Goal: Information Seeking & Learning: Learn about a topic

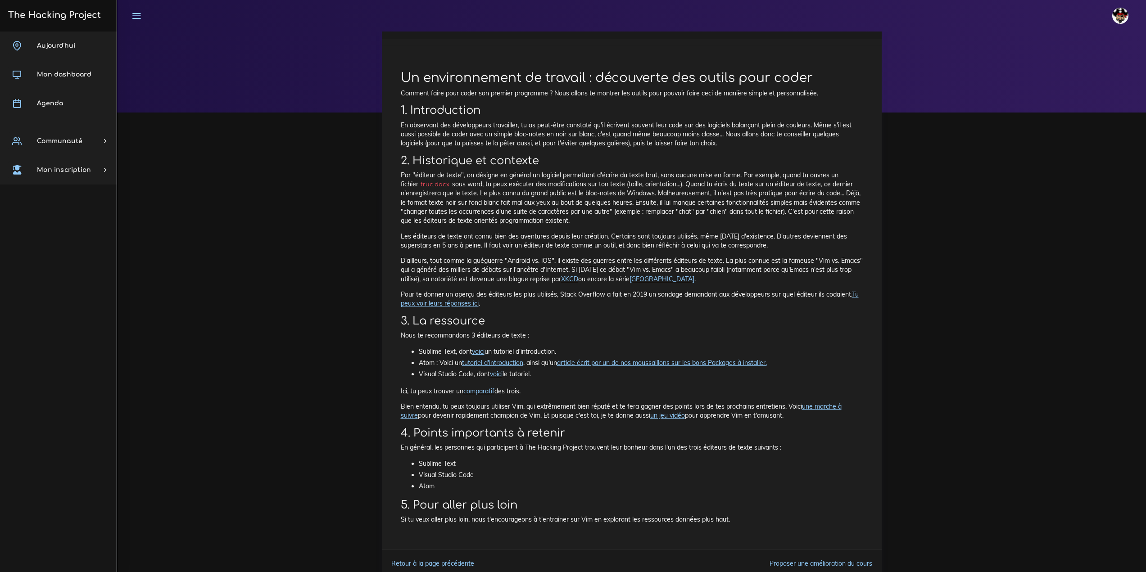
scroll to position [45, 0]
click at [480, 348] on link "voici" at bounding box center [478, 349] width 13 height 8
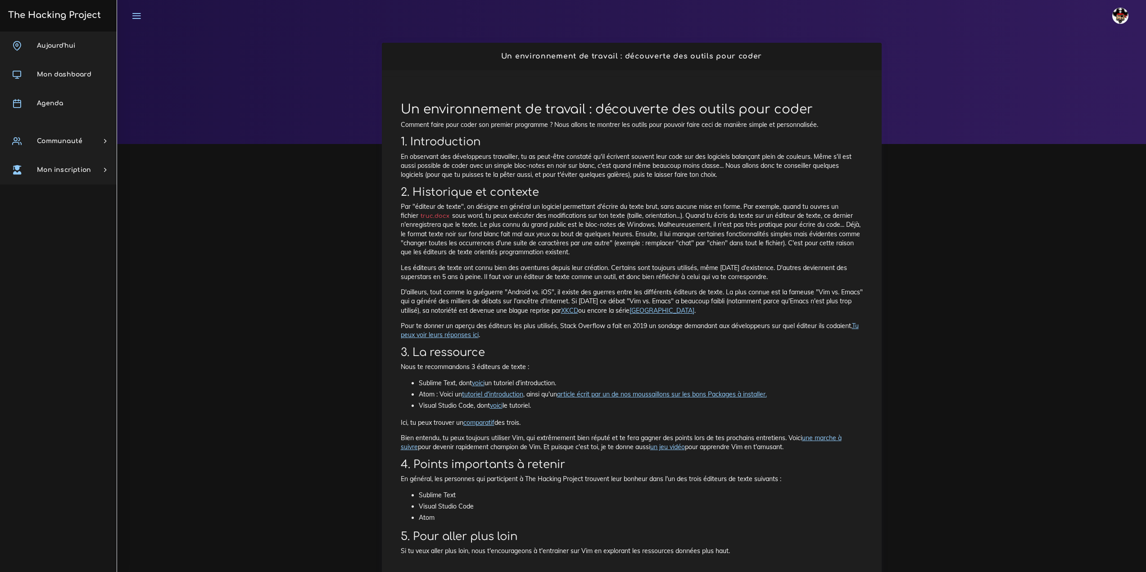
scroll to position [0, 0]
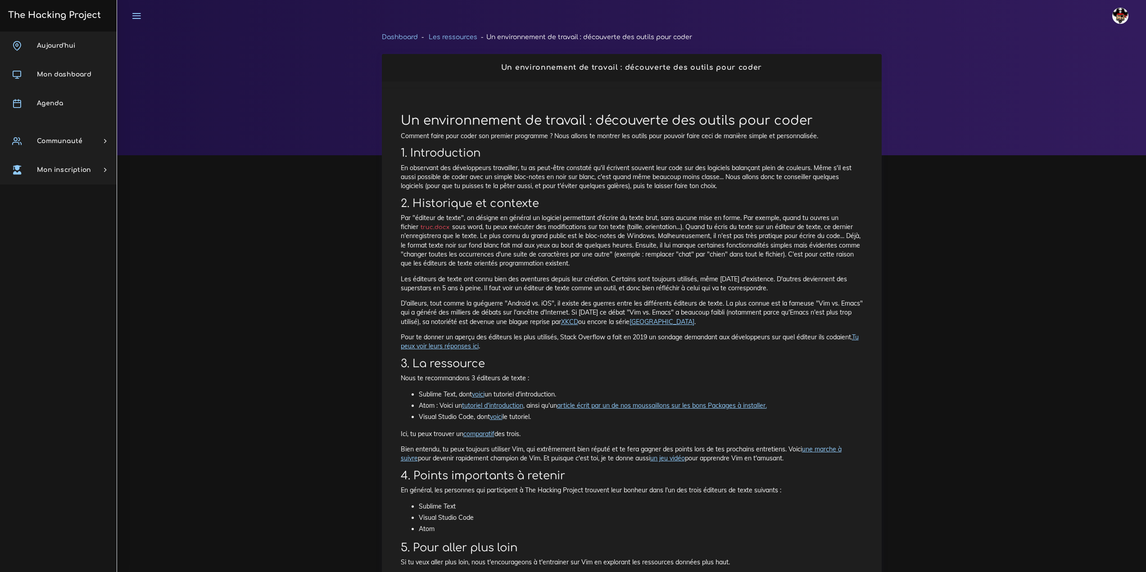
click at [403, 37] on link "Dashboard" at bounding box center [400, 37] width 36 height 7
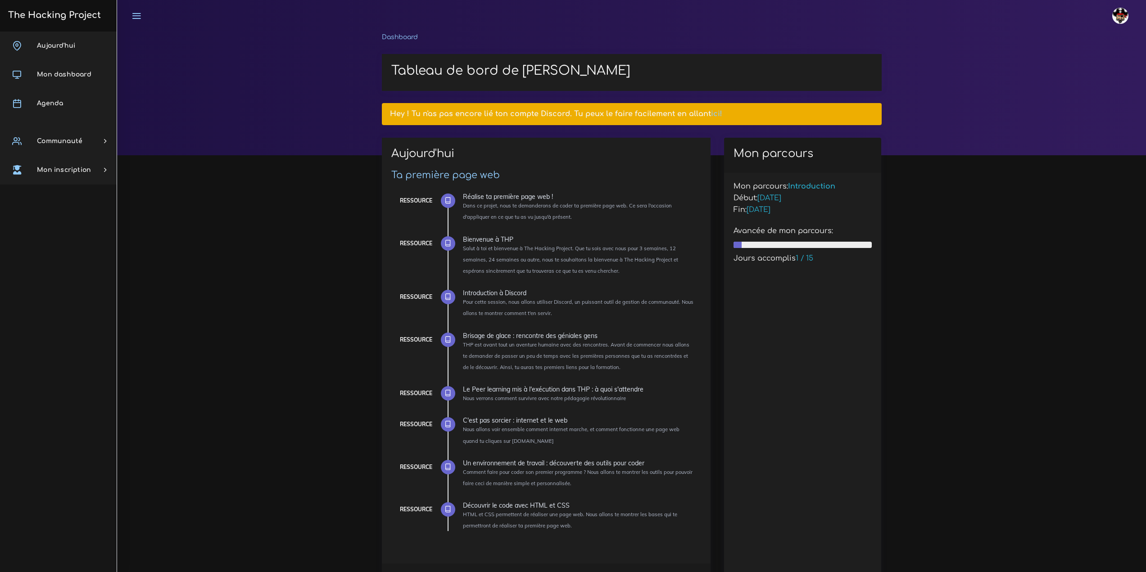
click at [515, 198] on div "Réalise ta première page web !" at bounding box center [578, 197] width 231 height 6
click at [433, 199] on div "Ressource Réalise ta première page web ! Dans ce projet, nous te demanderons de…" at bounding box center [546, 363] width 296 height 358
click at [446, 199] on icon at bounding box center [447, 200] width 7 height 7
click at [413, 201] on div "Ressource" at bounding box center [416, 201] width 32 height 10
click at [519, 190] on div "Ressource Réalise ta première page web ! Dans ce projet, nous te demanderons de…" at bounding box center [546, 363] width 296 height 358
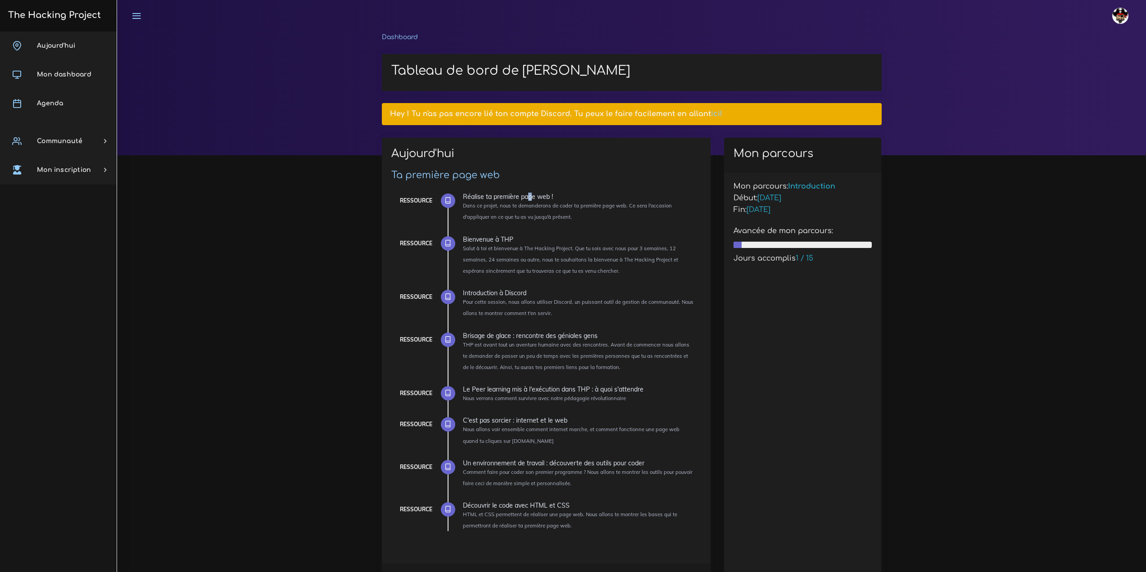
click at [526, 196] on div "Réalise ta première page web !" at bounding box center [578, 197] width 231 height 6
click at [526, 197] on div "Réalise ta première page web !" at bounding box center [578, 197] width 231 height 6
click at [63, 106] on link "Agenda" at bounding box center [58, 103] width 117 height 29
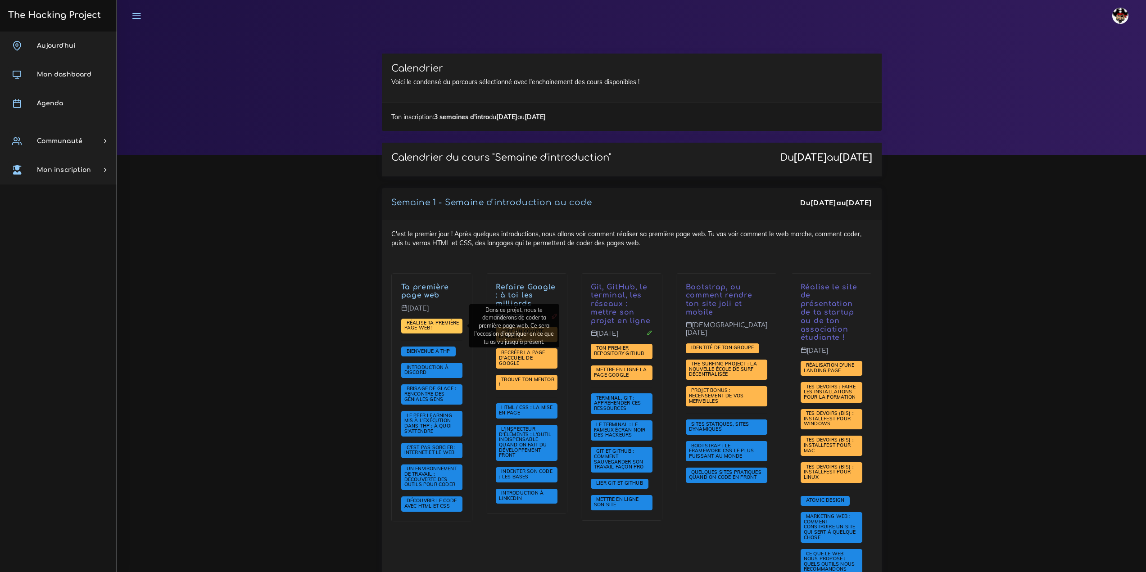
click at [432, 329] on span "Réalise ta première page web !" at bounding box center [431, 326] width 55 height 12
click at [448, 507] on span "Découvrir le code avec HTML et CSS" at bounding box center [430, 503] width 53 height 12
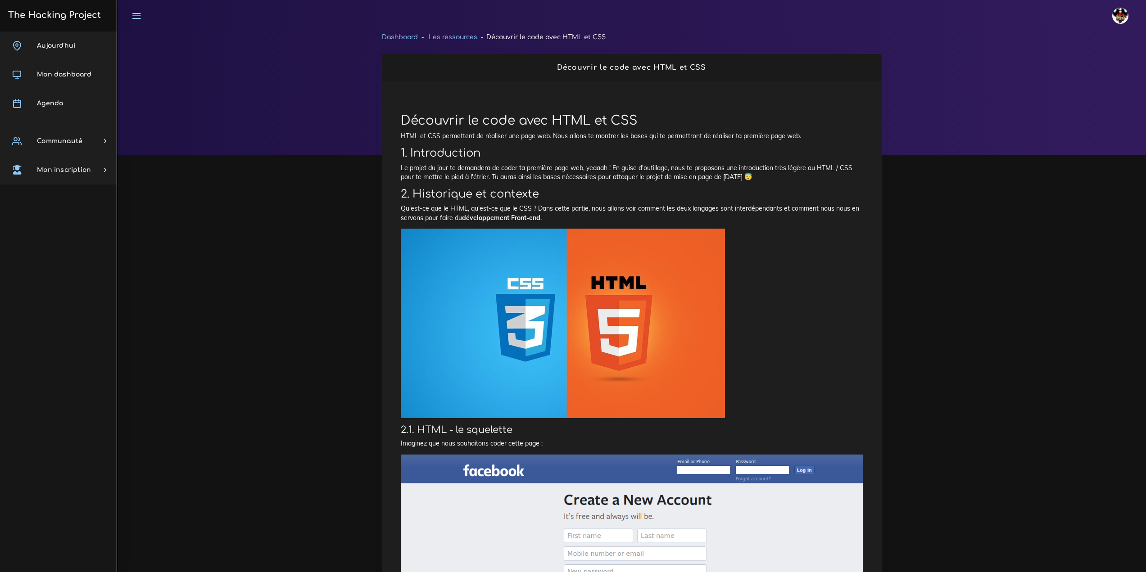
click at [412, 36] on link "Dashboard" at bounding box center [400, 37] width 36 height 7
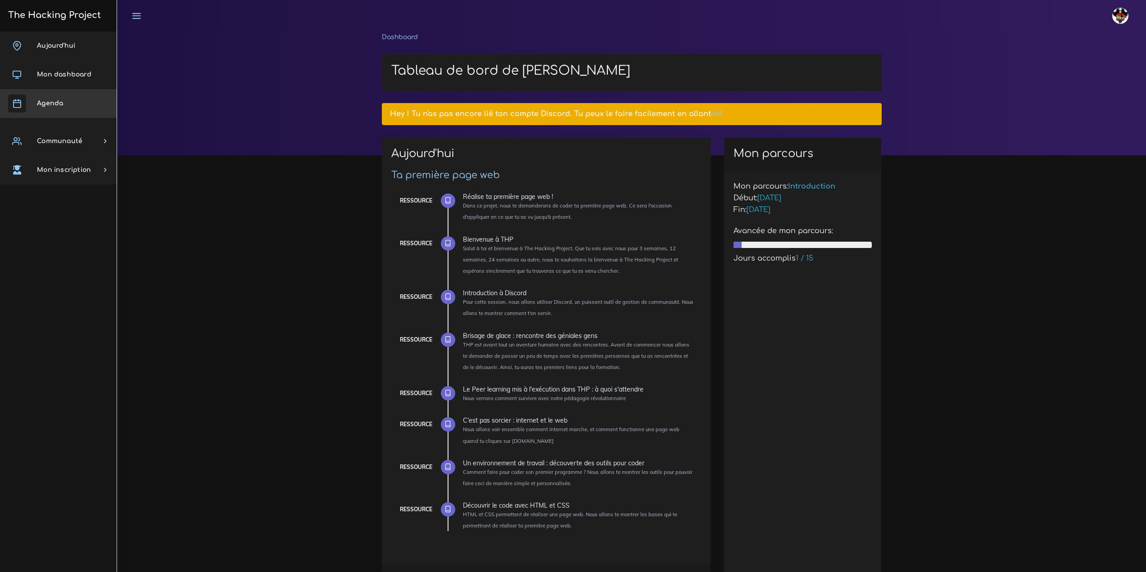
click at [58, 96] on link "Agenda" at bounding box center [58, 103] width 117 height 29
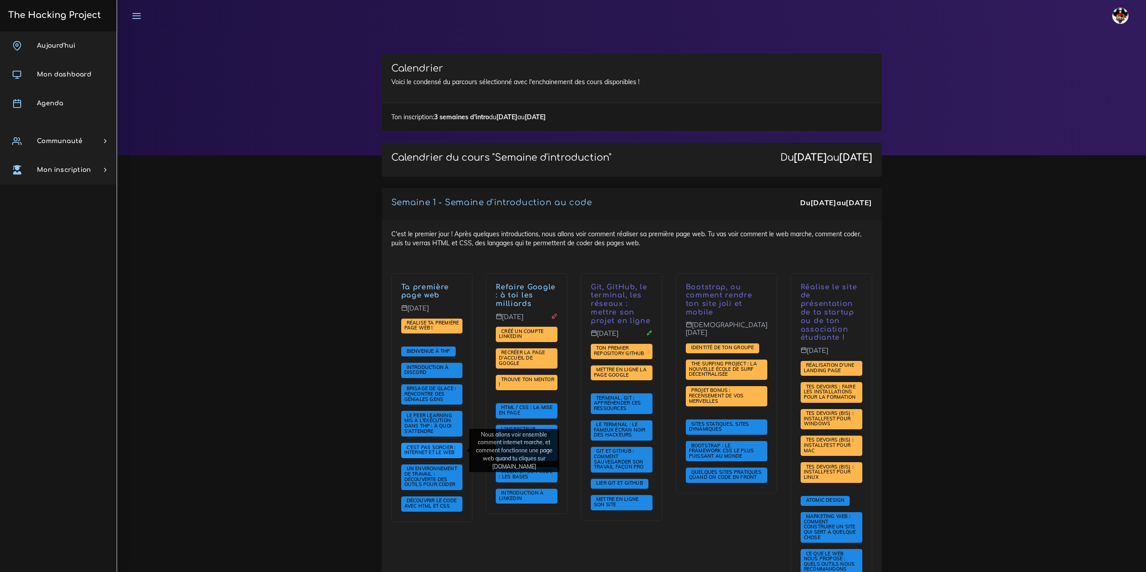
click at [439, 446] on span "C'est pas sorcier : internet et le web" at bounding box center [430, 450] width 53 height 12
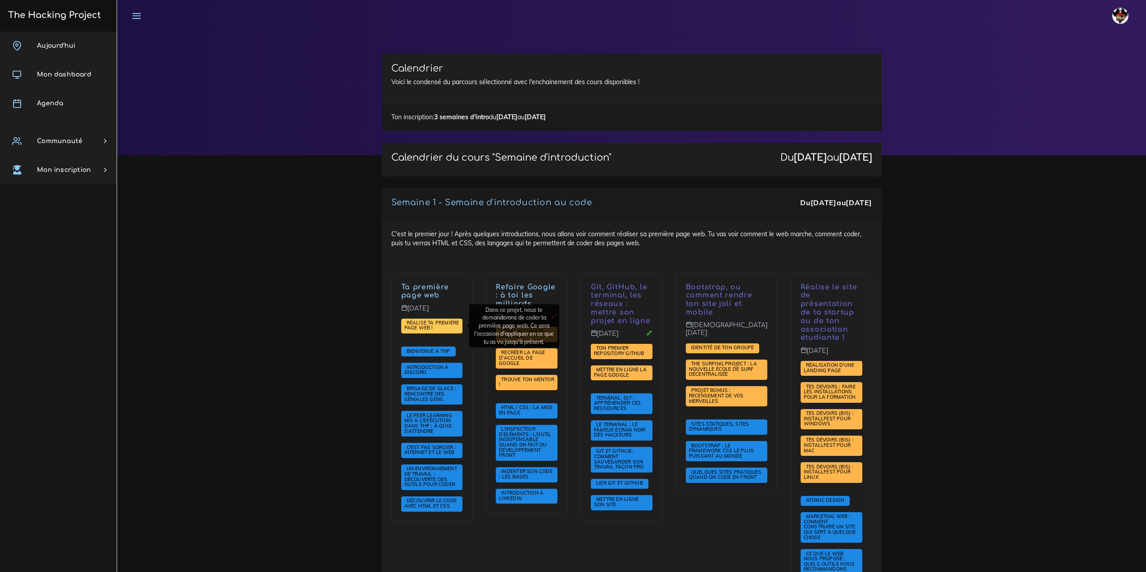
click at [439, 326] on link "Réalise ta première page web !" at bounding box center [431, 326] width 55 height 12
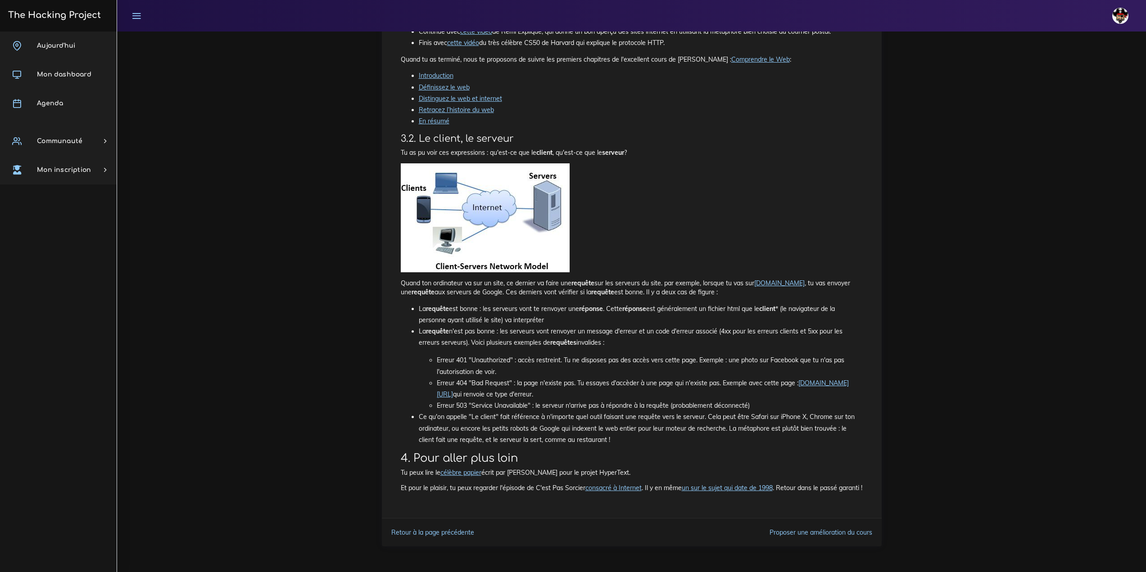
scroll to position [260, 0]
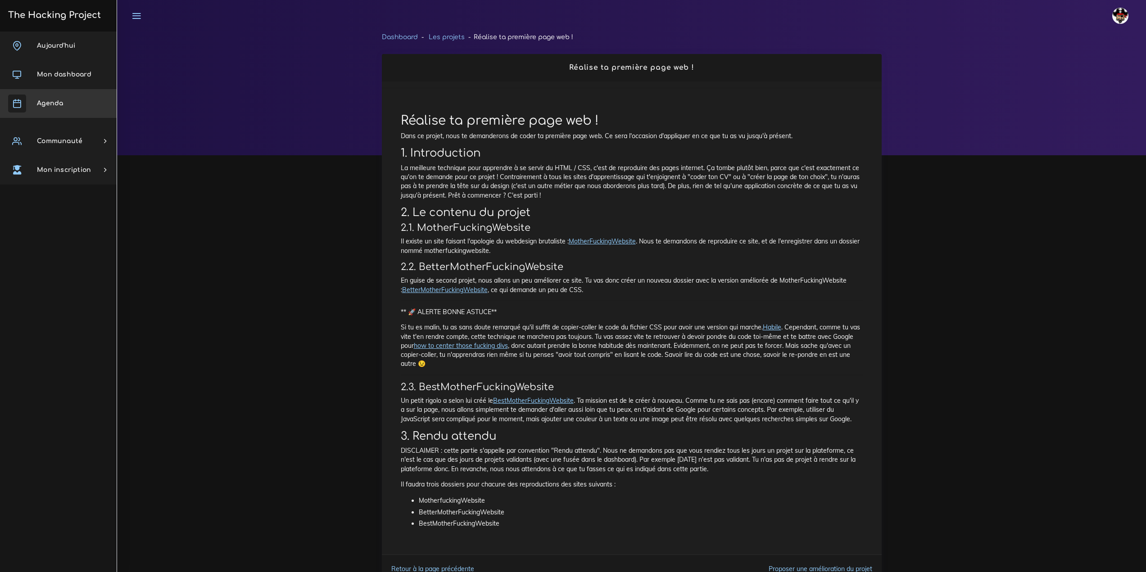
click at [59, 106] on span "Agenda" at bounding box center [50, 103] width 26 height 7
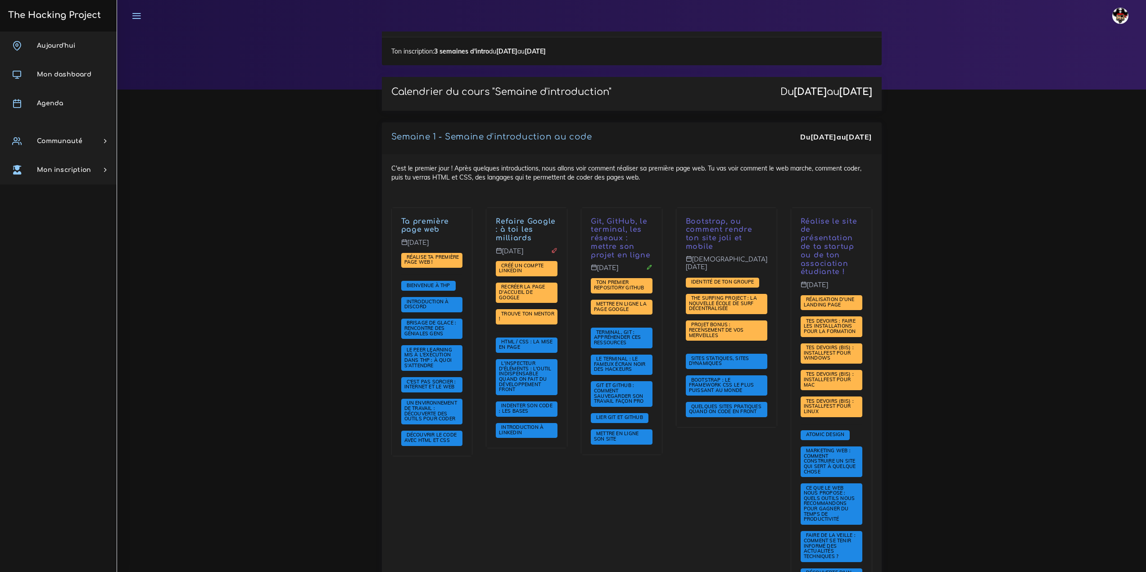
scroll to position [45, 0]
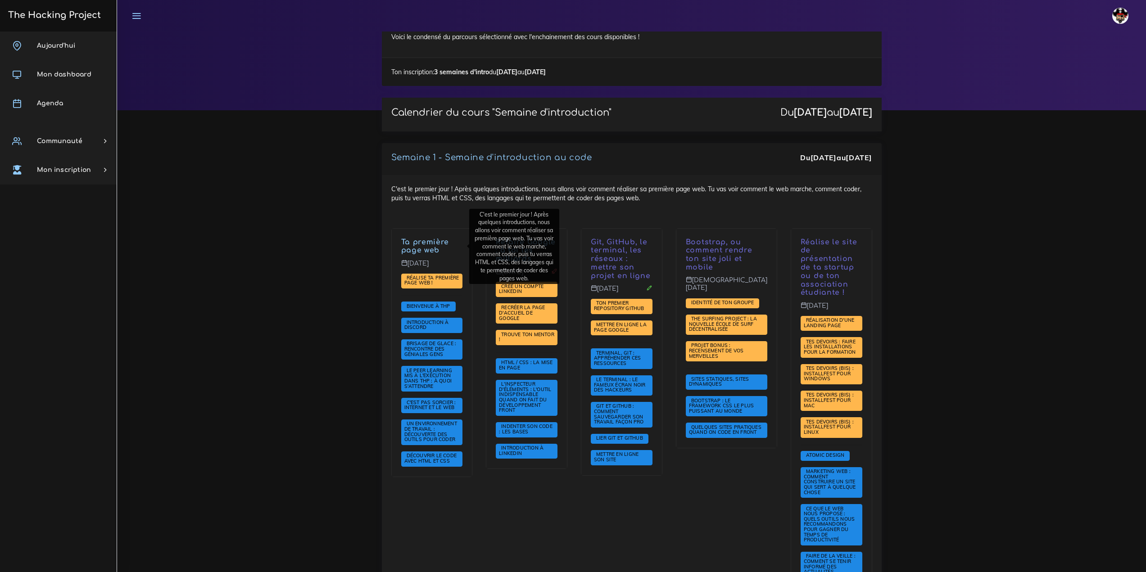
click at [411, 249] on link "Ta première page web" at bounding box center [425, 246] width 48 height 17
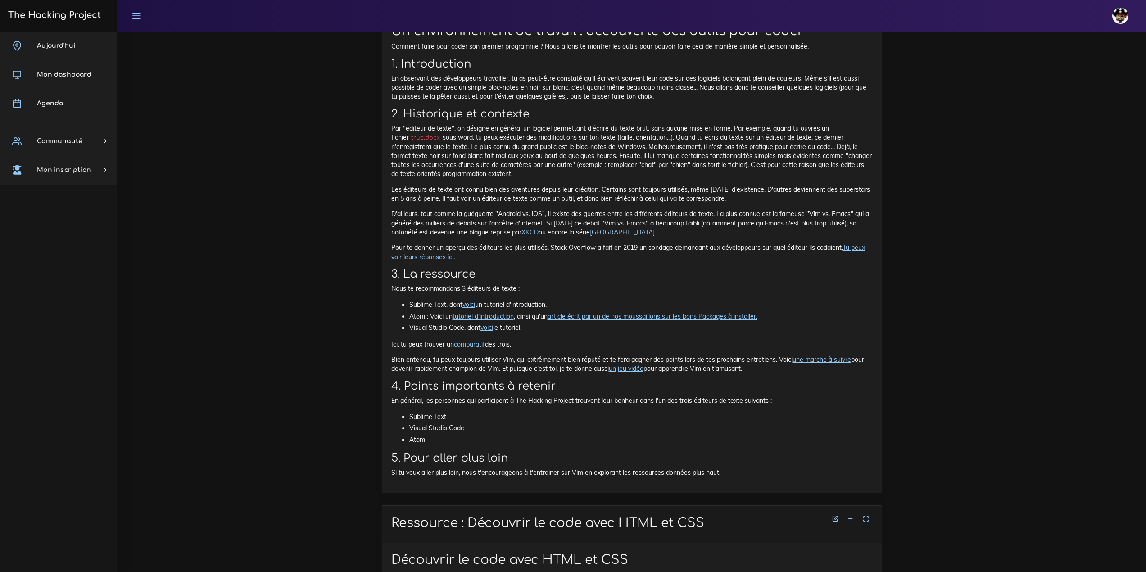
scroll to position [5087, 0]
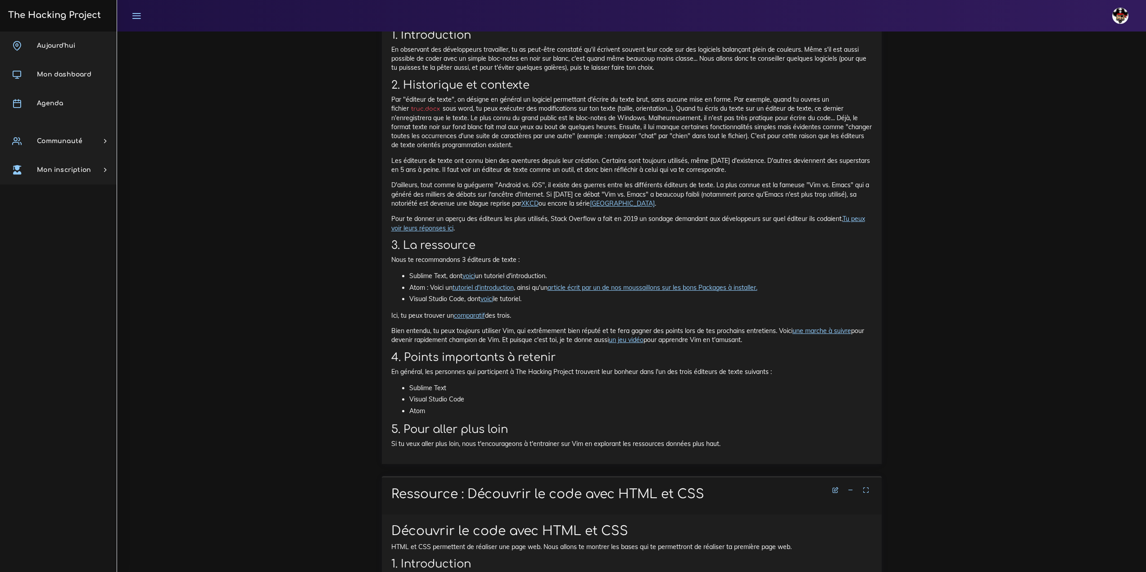
click at [631, 344] on link "un jeu vidéo" at bounding box center [626, 340] width 35 height 8
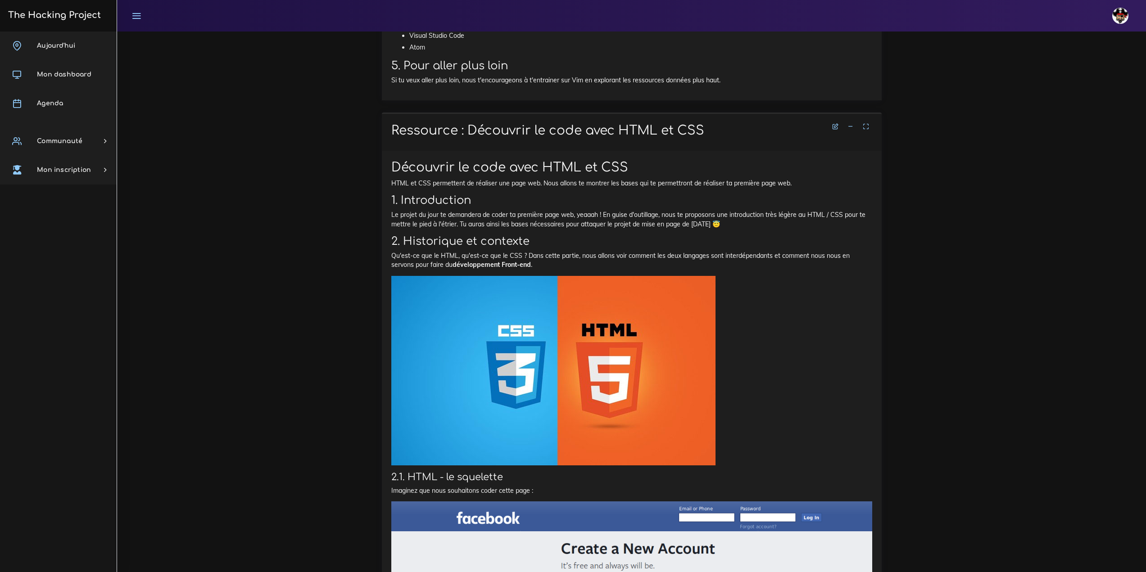
scroll to position [5447, 0]
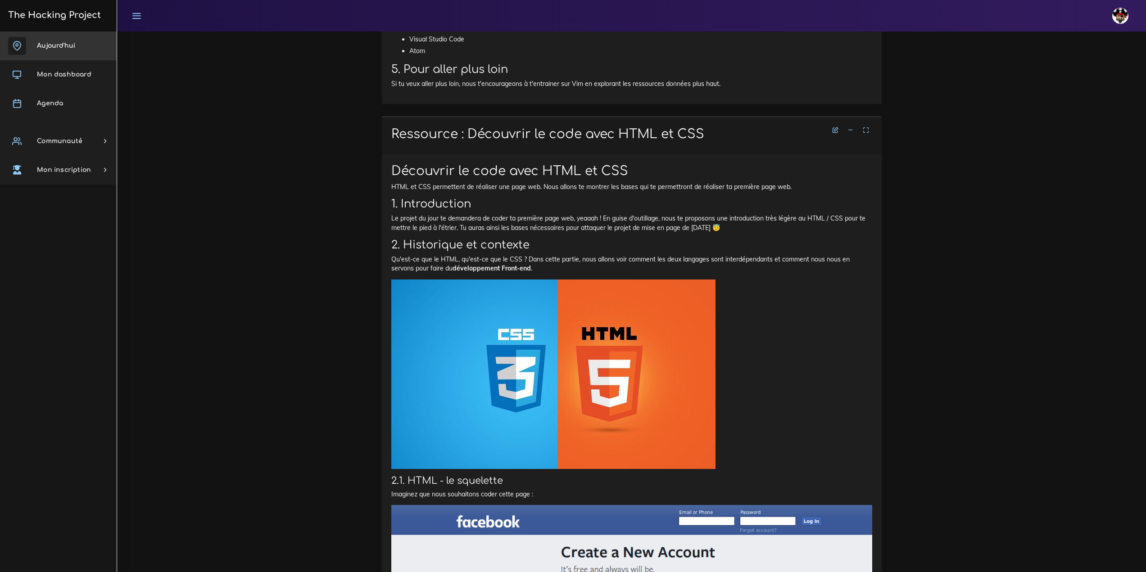
click at [53, 45] on span "Aujourd'hui" at bounding box center [56, 45] width 38 height 7
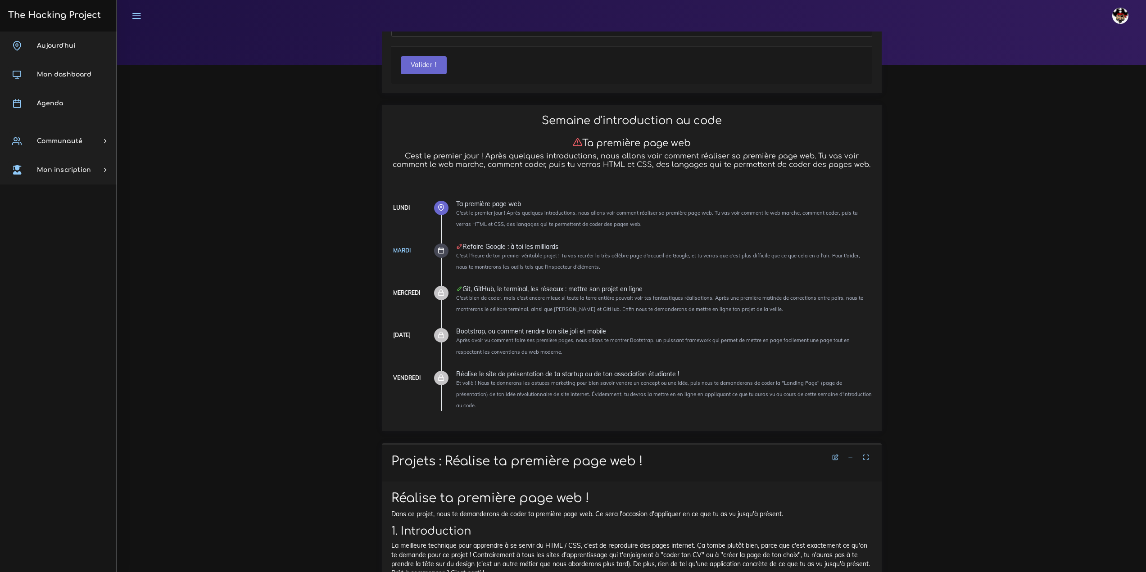
scroll to position [90, 0]
click at [48, 71] on link "Mon dashboard" at bounding box center [58, 74] width 117 height 29
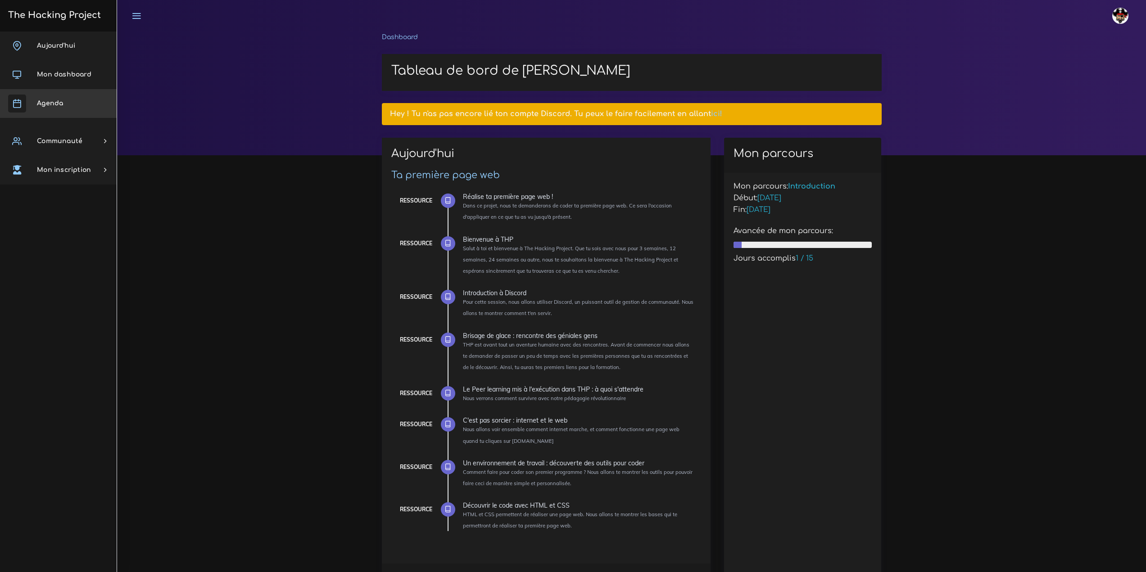
click at [51, 104] on span "Agenda" at bounding box center [50, 103] width 26 height 7
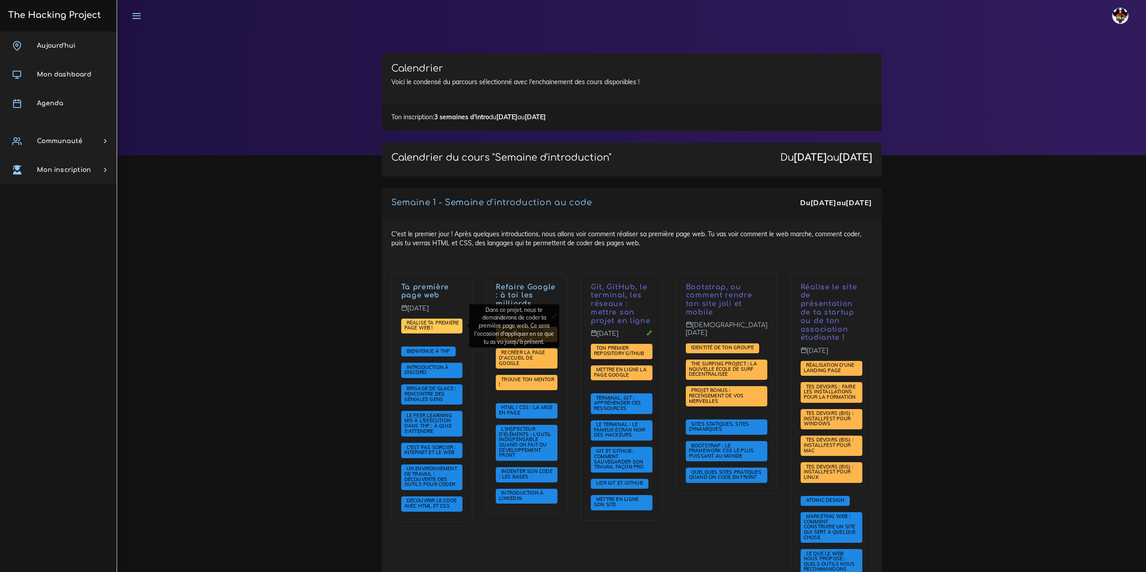
click at [424, 328] on span "Réalise ta première page web !" at bounding box center [431, 326] width 55 height 12
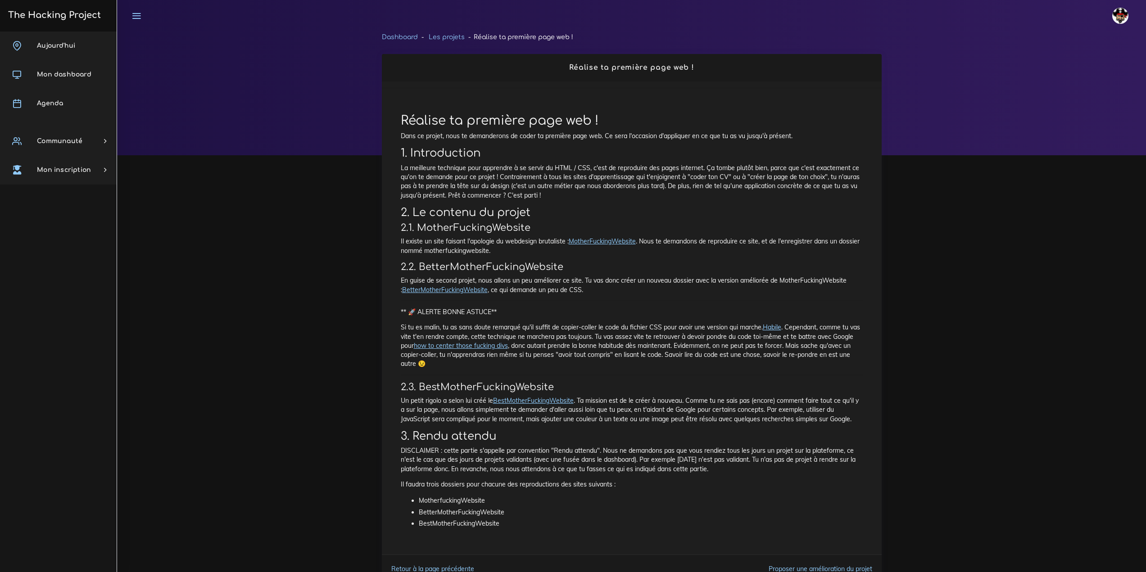
click at [595, 242] on link "MotherFuckingWebsite" at bounding box center [602, 241] width 67 height 8
click at [68, 74] on span "Mon dashboard" at bounding box center [64, 74] width 54 height 7
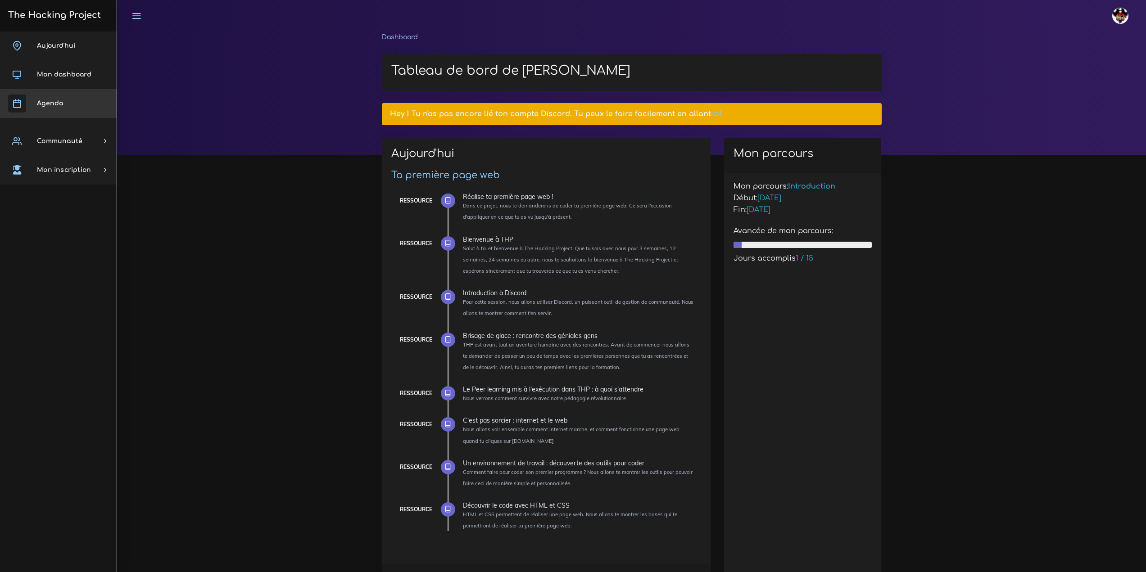
click at [62, 100] on span "Agenda" at bounding box center [50, 103] width 26 height 7
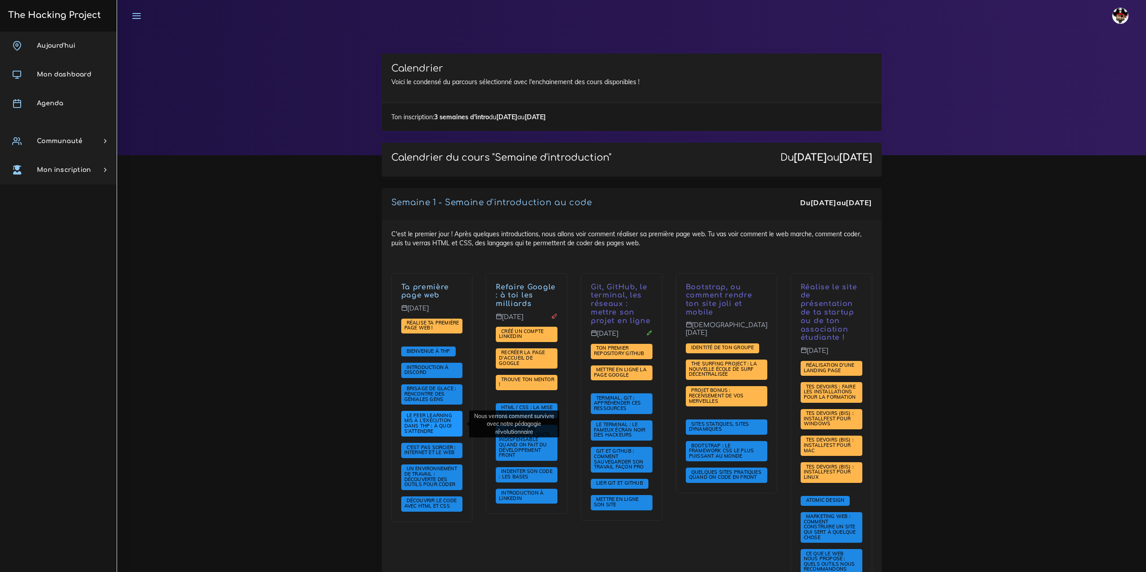
click at [441, 427] on span "Le Peer learning mis à l'exécution dans THP : à quoi s'attendre" at bounding box center [432, 424] width 62 height 26
click at [421, 421] on span "Le Peer learning mis à l'exécution dans THP : à quoi s'attendre" at bounding box center [428, 423] width 48 height 22
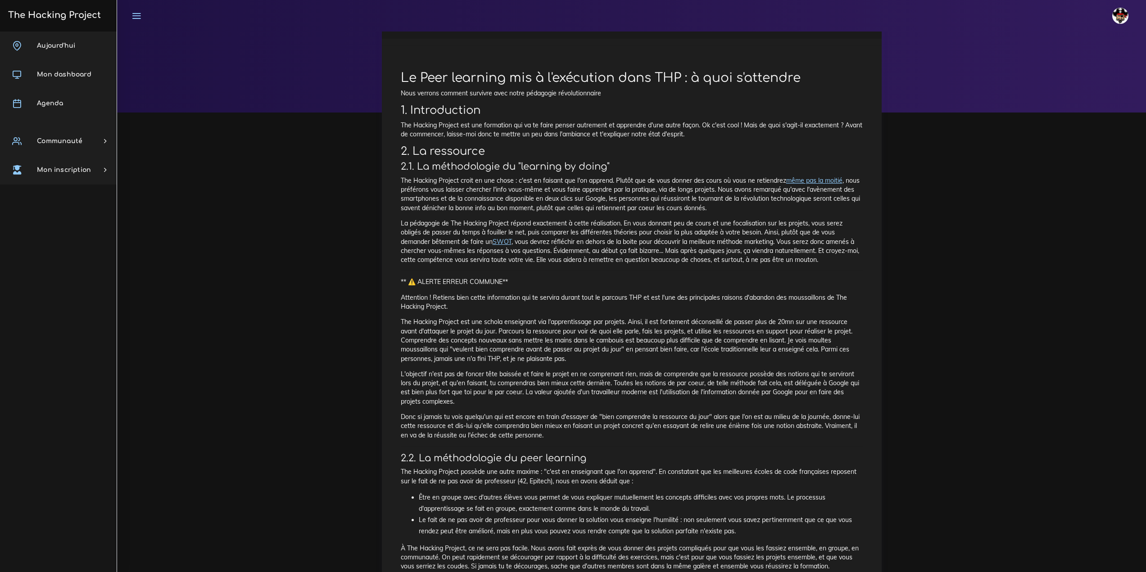
scroll to position [45, 0]
click at [809, 179] on link "même pas la moitié" at bounding box center [814, 178] width 56 height 8
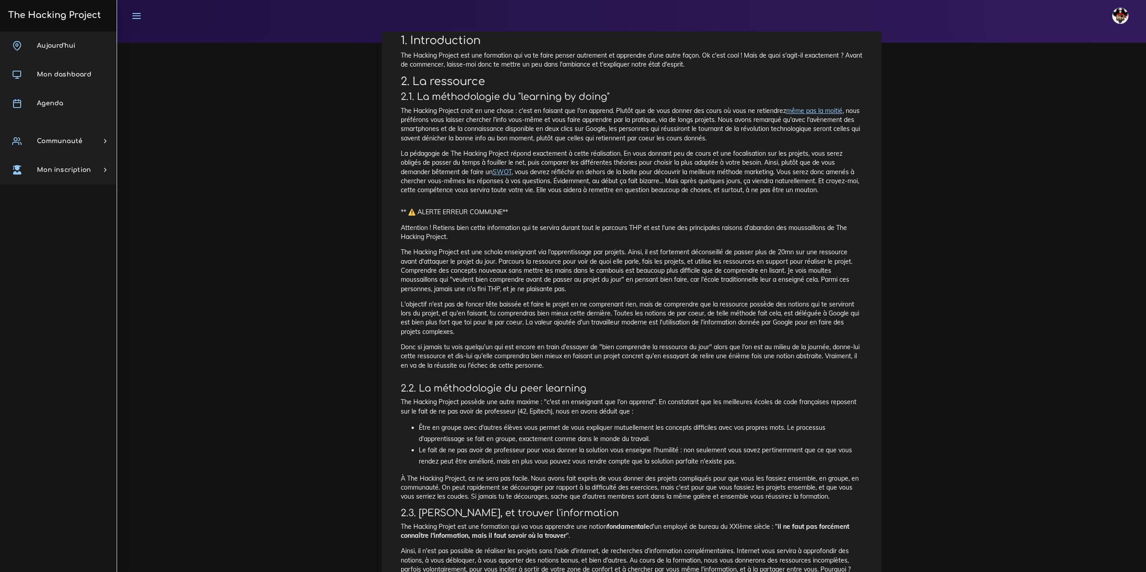
scroll to position [90, 0]
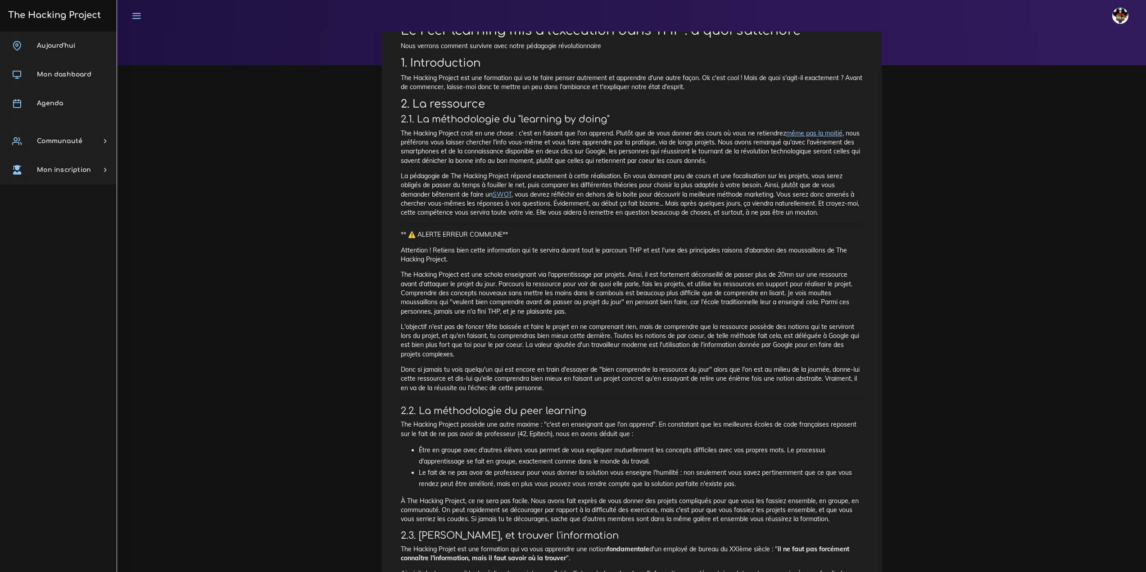
click at [814, 136] on link "même pas la moitié" at bounding box center [814, 133] width 56 height 8
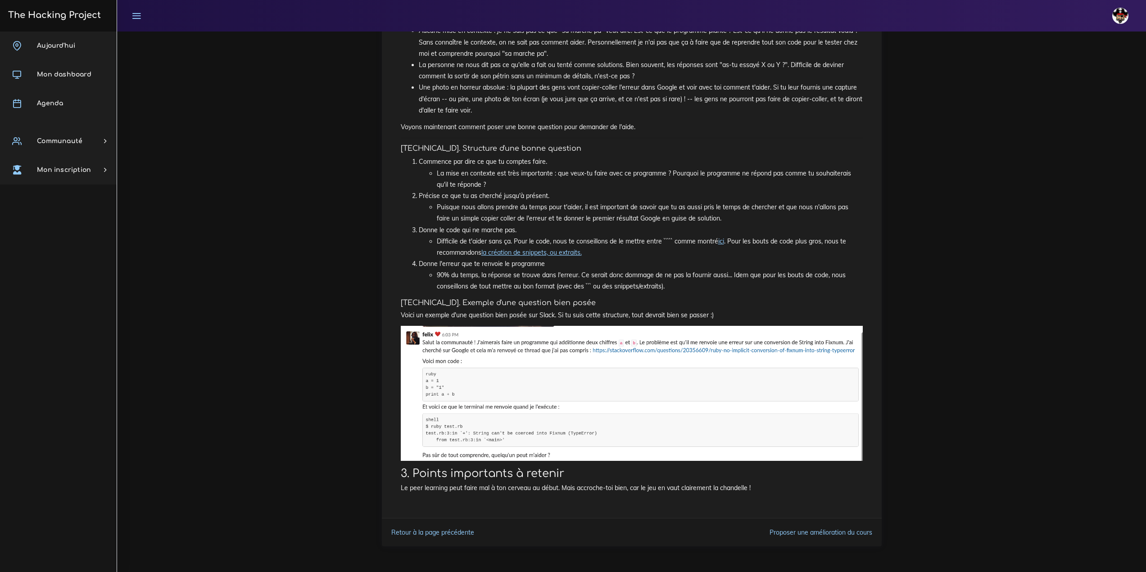
scroll to position [1253, 0]
click at [65, 72] on span "Mon dashboard" at bounding box center [64, 74] width 54 height 7
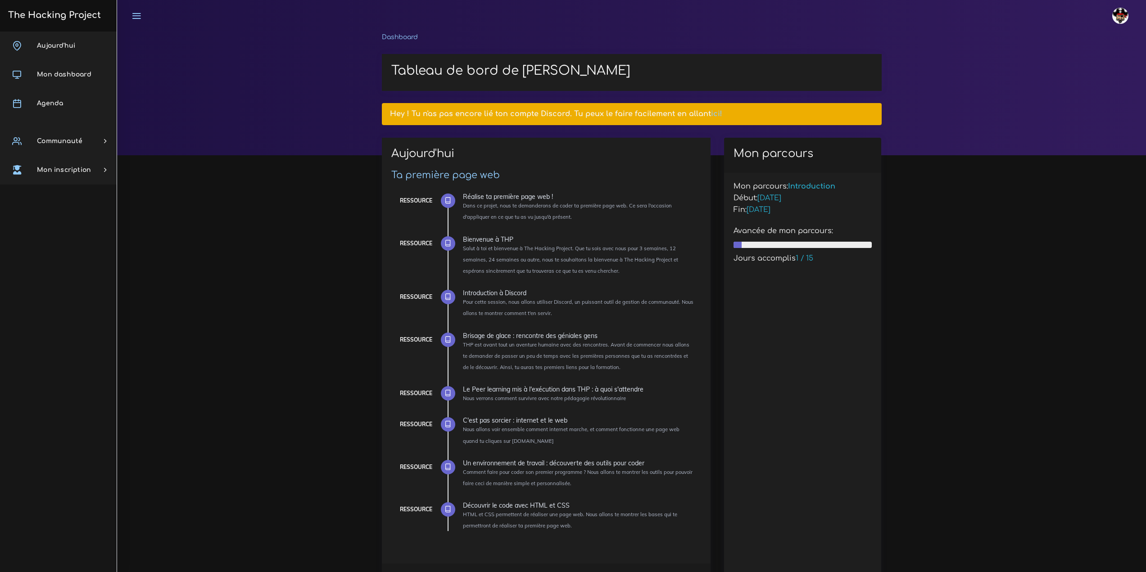
click at [59, 111] on link "Agenda" at bounding box center [58, 103] width 117 height 29
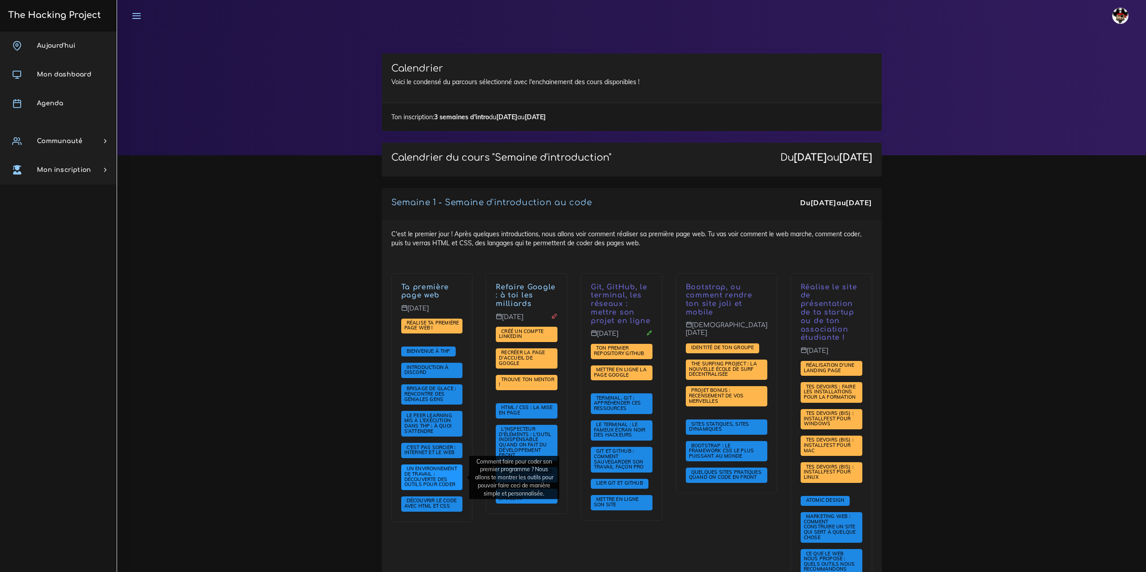
click at [438, 476] on span "Un environnement de travail : découverte des outils pour coder" at bounding box center [431, 477] width 54 height 22
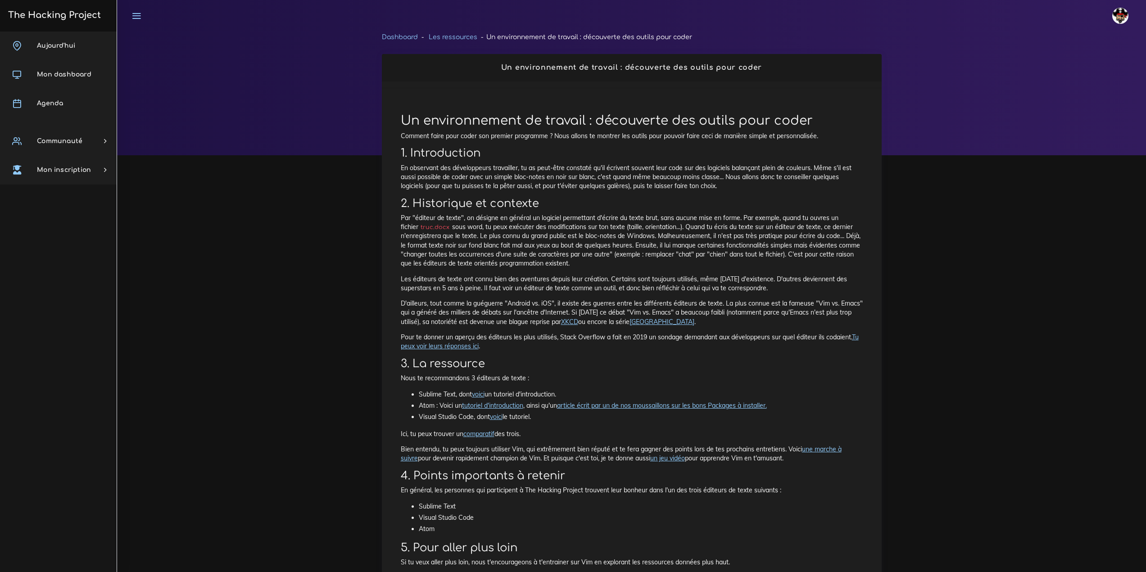
click at [483, 394] on link "voici" at bounding box center [478, 394] width 13 height 8
click at [485, 406] on link "tutoriel d'introduction" at bounding box center [492, 406] width 61 height 8
click at [494, 417] on link "voici" at bounding box center [496, 417] width 13 height 8
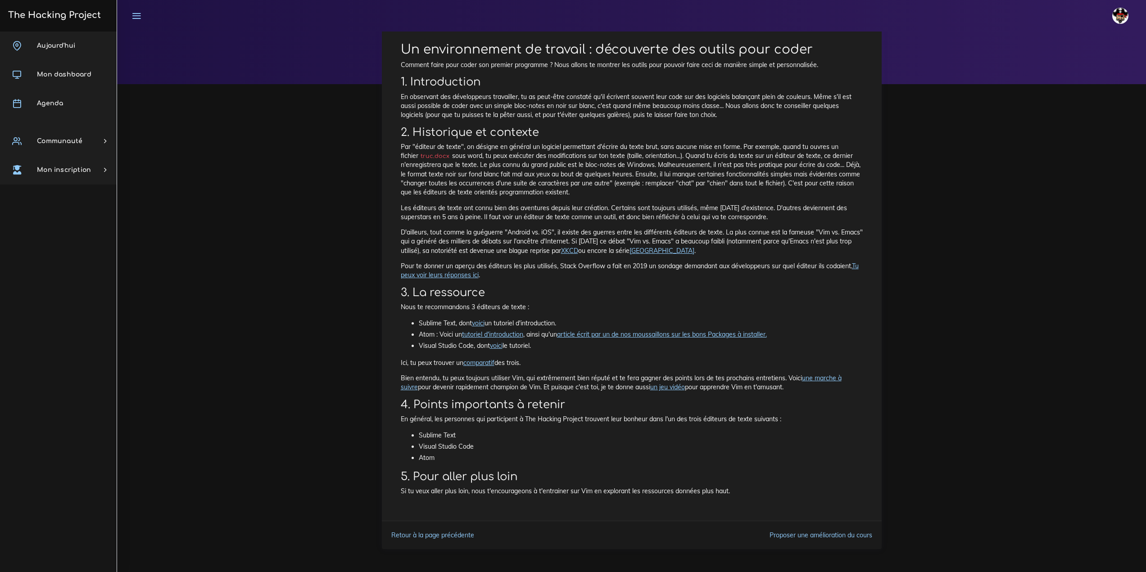
scroll to position [74, 0]
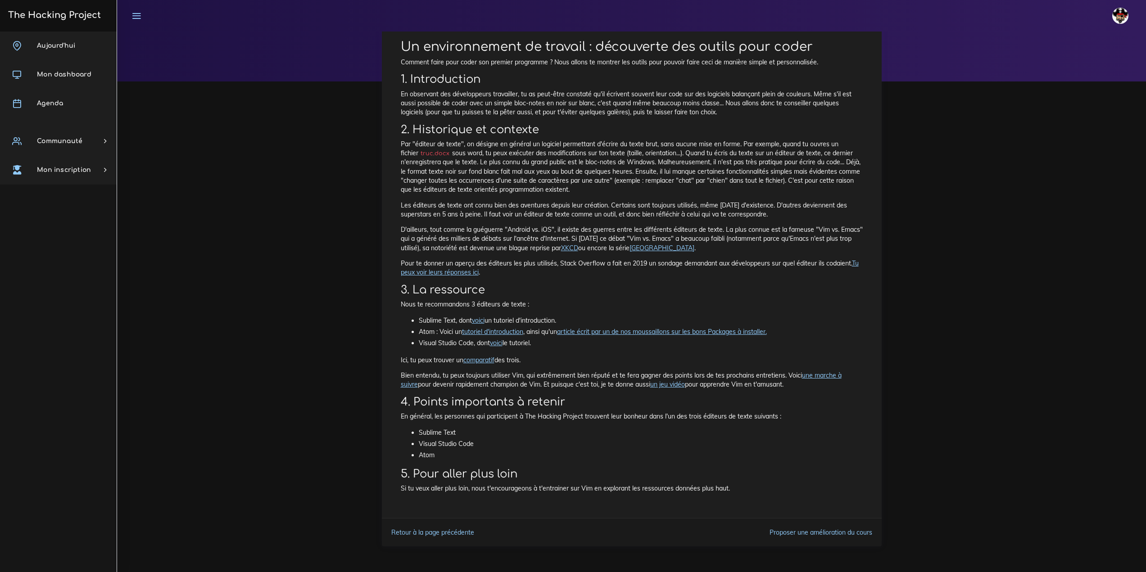
click at [499, 345] on link "voici" at bounding box center [496, 343] width 13 height 8
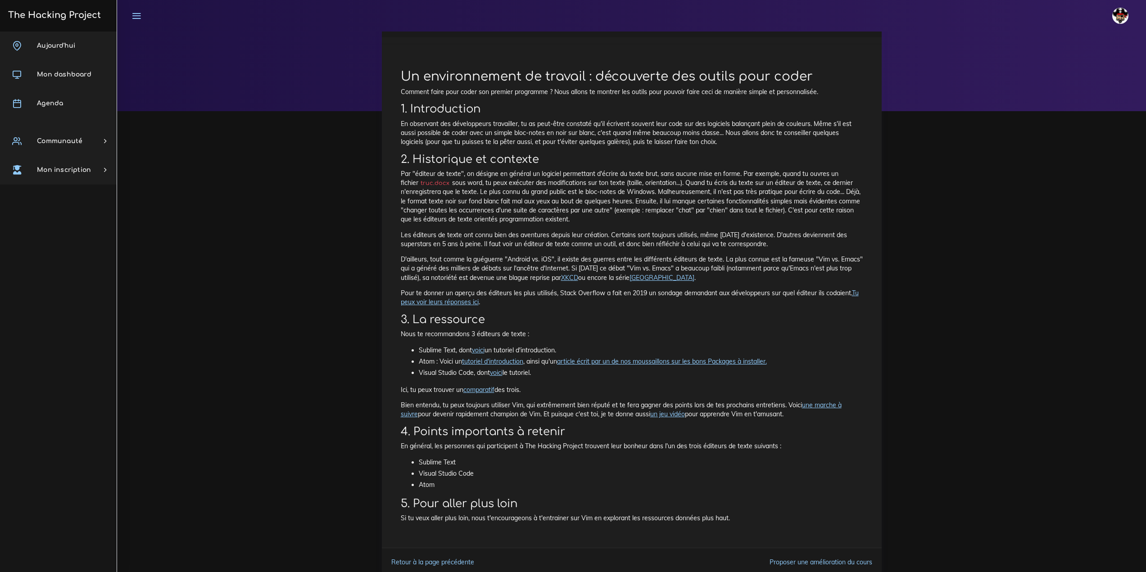
scroll to position [45, 0]
click at [63, 98] on link "Agenda" at bounding box center [58, 103] width 117 height 29
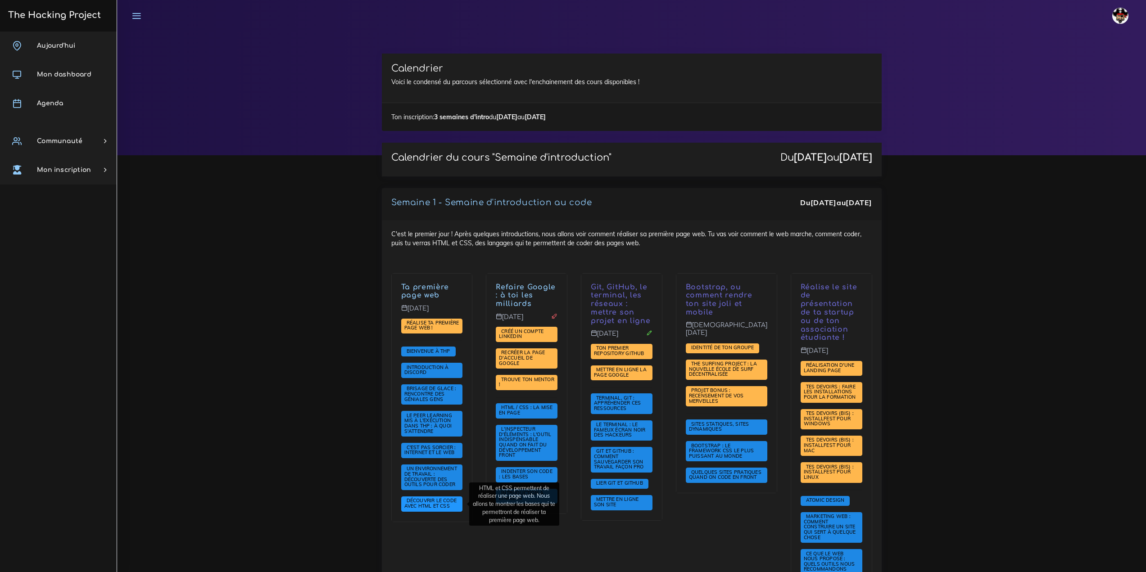
click at [438, 501] on span "Découvrir le code avec HTML et CSS" at bounding box center [430, 503] width 53 height 12
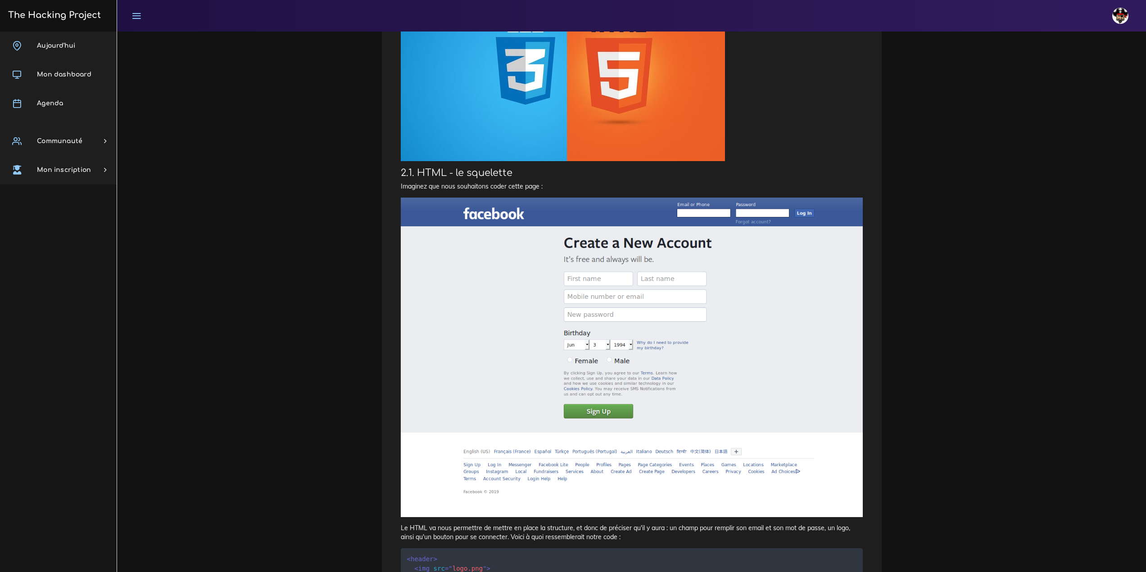
scroll to position [405, 0]
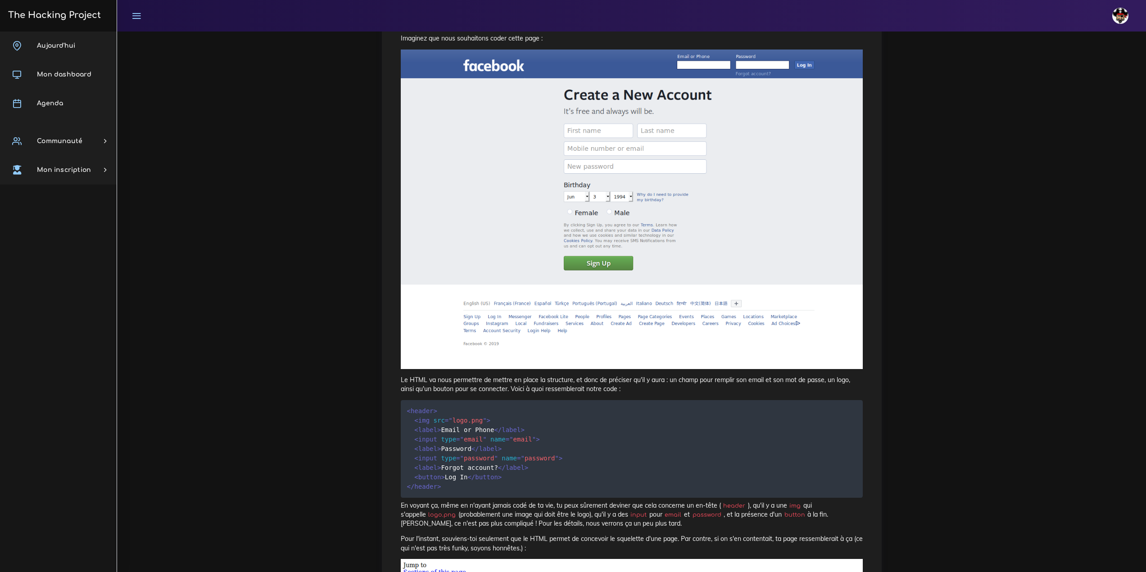
click at [247, 255] on div "Dashboard Les ressources Découvrir le code avec HTML et CSS Découvrir le code a…" at bounding box center [631, 489] width 1029 height 1727
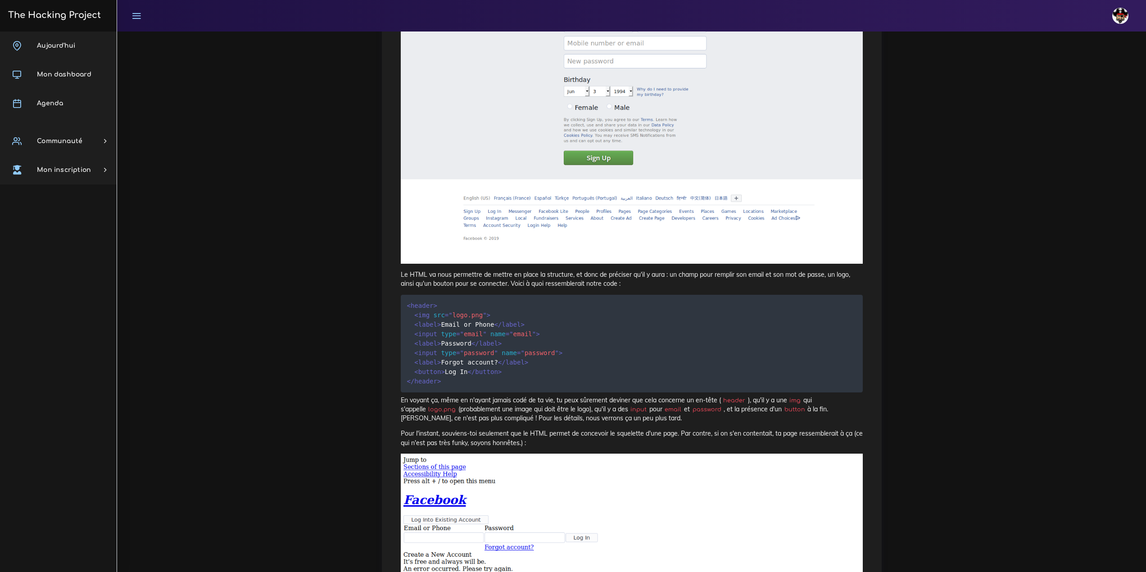
scroll to position [466, 0]
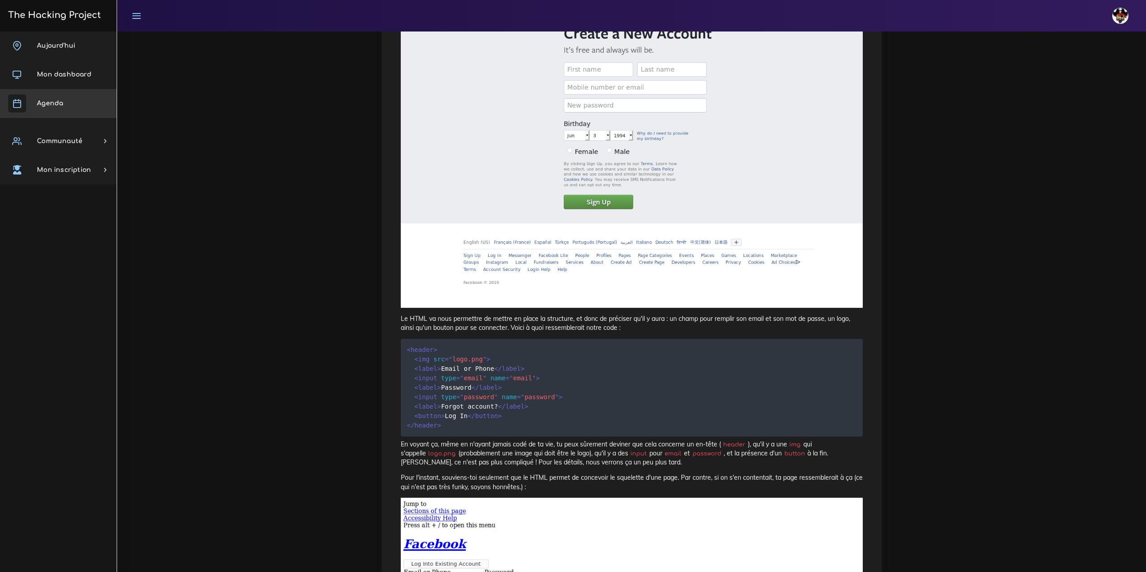
click at [17, 103] on icon at bounding box center [17, 104] width 18 height 18
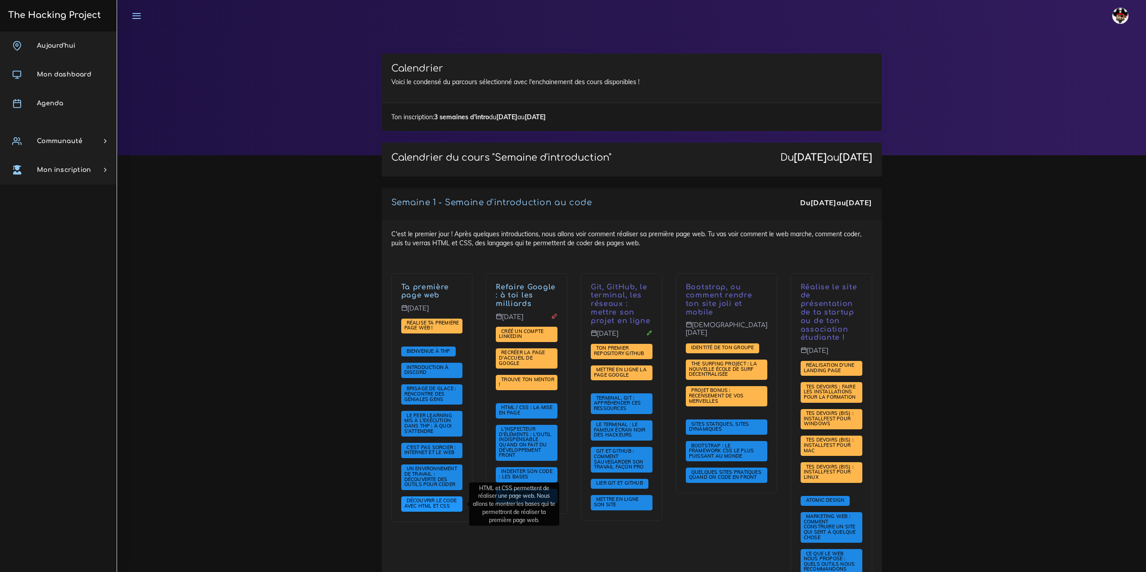
click at [442, 506] on span "Découvrir le code avec HTML et CSS" at bounding box center [430, 503] width 53 height 12
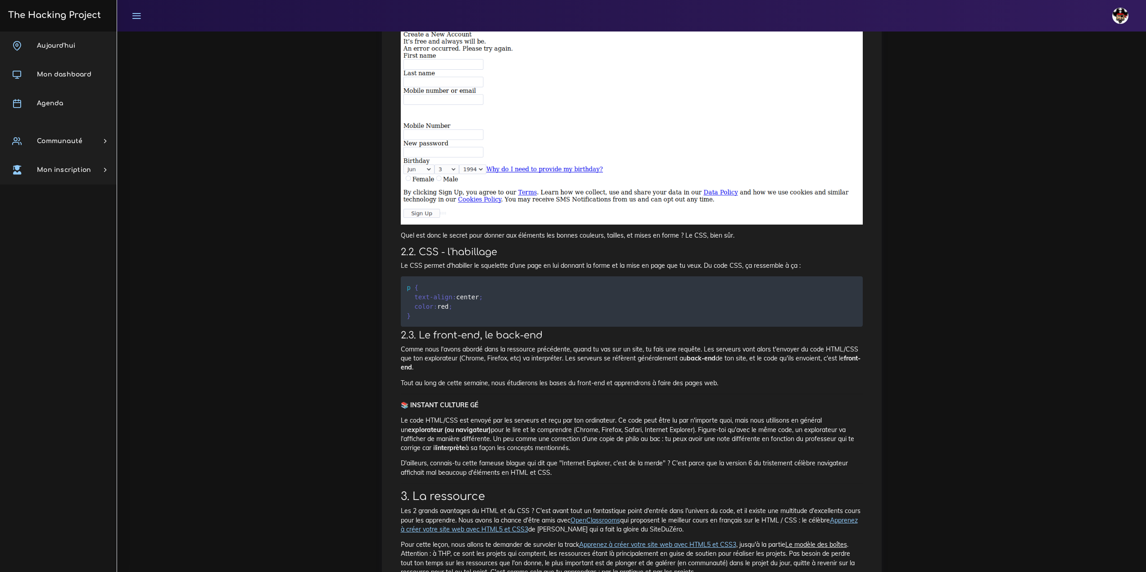
scroll to position [1125, 0]
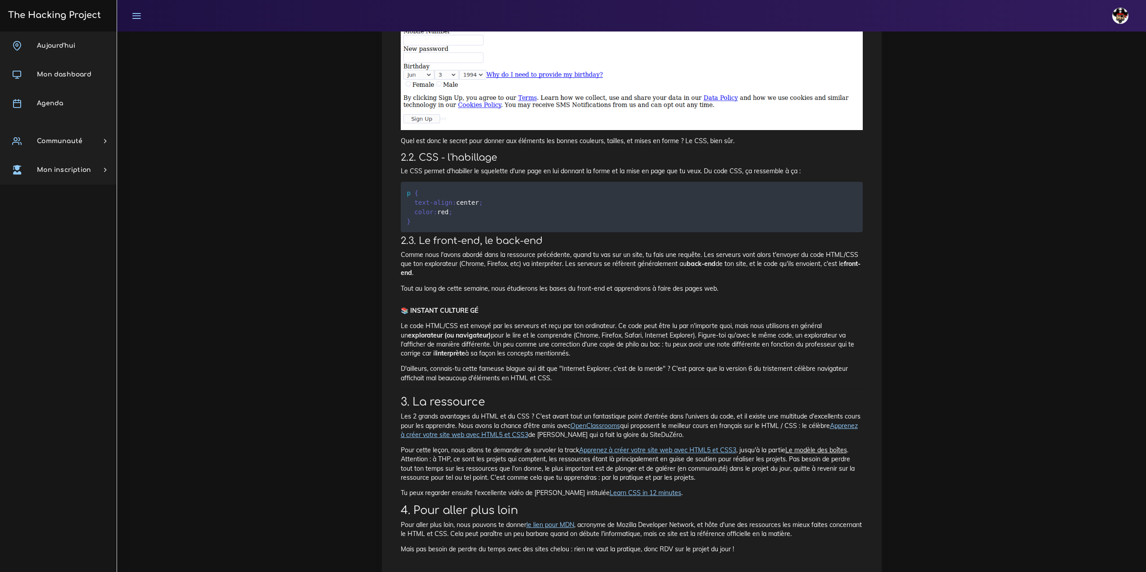
click at [597, 425] on link "OpenClassrooms" at bounding box center [595, 426] width 50 height 8
